Goal: Entertainment & Leisure: Consume media (video, audio)

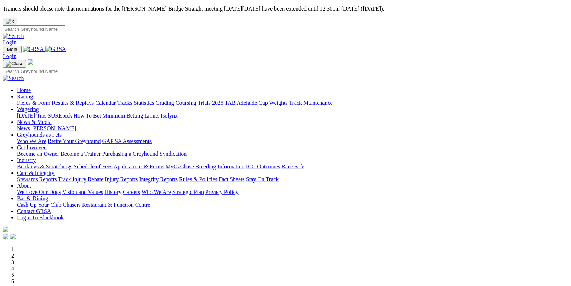
click at [32, 100] on link "Fields & Form" at bounding box center [33, 103] width 33 height 6
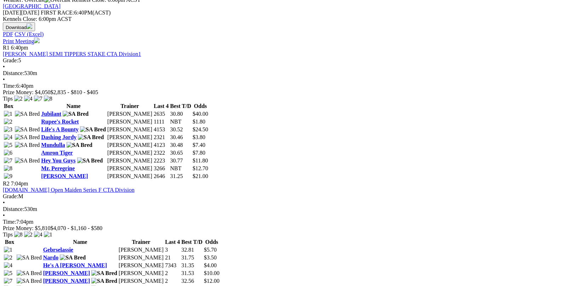
scroll to position [354, 0]
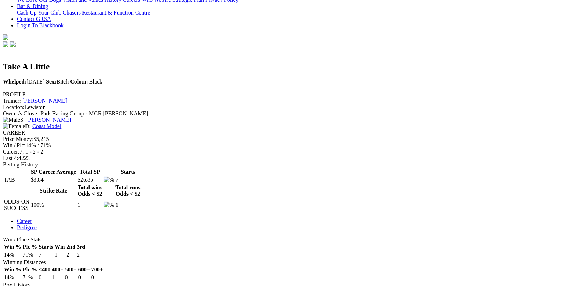
scroll to position [213, 0]
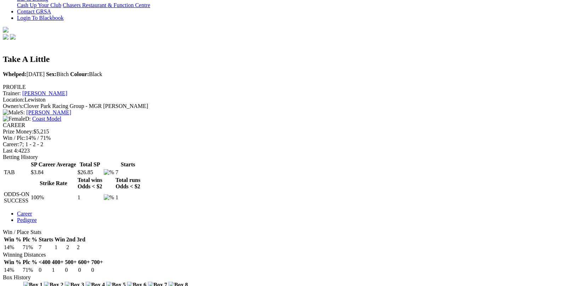
drag, startPoint x: 356, startPoint y: 151, endPoint x: 356, endPoint y: 178, distance: 26.6
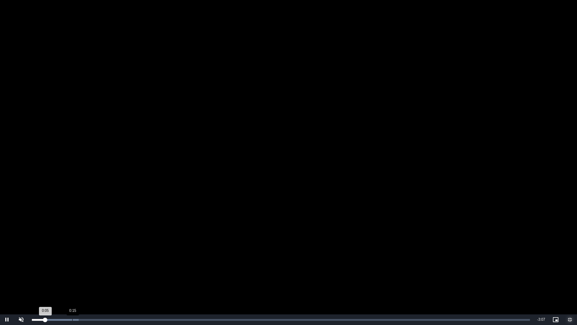
click at [73, 286] on div "Loaded : 9.38% 0:15 0:05" at bounding box center [281, 320] width 498 height 2
click at [114, 286] on div "0:31" at bounding box center [114, 320] width 0 height 2
click at [104, 286] on div "Loaded : 21.90% 0:27 0:27" at bounding box center [280, 319] width 505 height 11
click at [169, 189] on video "To view this video please enable JavaScript, and consider upgrading to a web br…" at bounding box center [288, 162] width 577 height 325
click at [568, 286] on span "Video Player" at bounding box center [570, 319] width 14 height 0
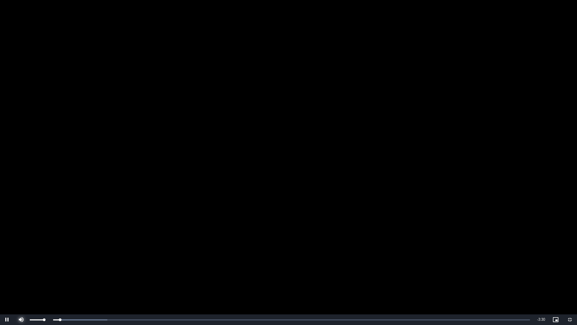
click at [20, 286] on span "Video Player" at bounding box center [21, 319] width 14 height 0
click at [93, 286] on div "Loaded : 11.33% 0:22 0:04" at bounding box center [280, 319] width 505 height 11
click at [129, 286] on div "Loaded : 19.83% 0:41 0:29" at bounding box center [280, 319] width 505 height 11
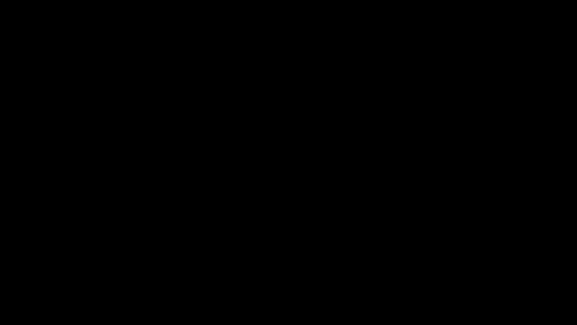
drag, startPoint x: 257, startPoint y: 258, endPoint x: 250, endPoint y: 258, distance: 7.1
click at [257, 258] on video "To view this video please enable JavaScript, and consider upgrading to a web br…" at bounding box center [288, 162] width 577 height 325
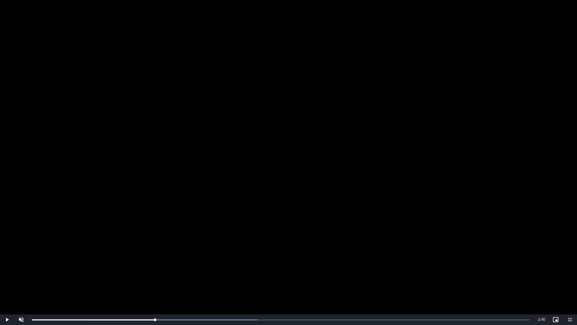
click at [241, 257] on video "To view this video please enable JavaScript, and consider upgrading to a web br…" at bounding box center [288, 162] width 577 height 325
click at [243, 254] on video "To view this video please enable JavaScript, and consider upgrading to a web br…" at bounding box center [288, 162] width 577 height 325
click at [570, 286] on span "Video Player" at bounding box center [570, 319] width 14 height 0
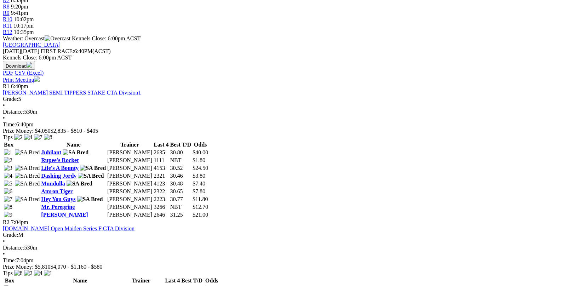
scroll to position [319, 0]
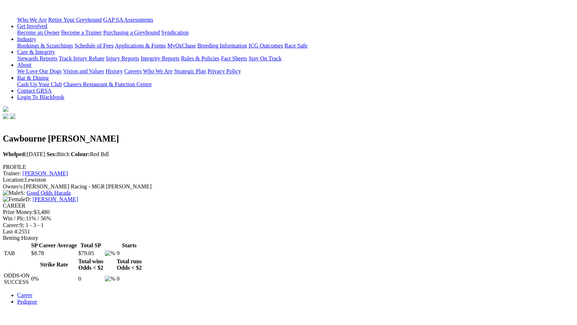
scroll to position [177, 0]
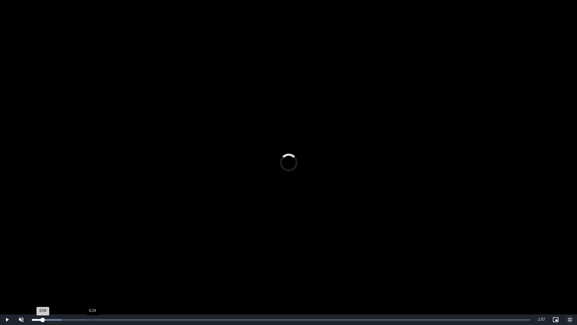
click at [92, 286] on div "Loaded : 5.98% 0:24 0:04" at bounding box center [280, 319] width 505 height 11
click at [250, 143] on video "To view this video please enable JavaScript, and consider upgrading to a web br…" at bounding box center [288, 162] width 577 height 325
